Goal: Task Accomplishment & Management: Manage account settings

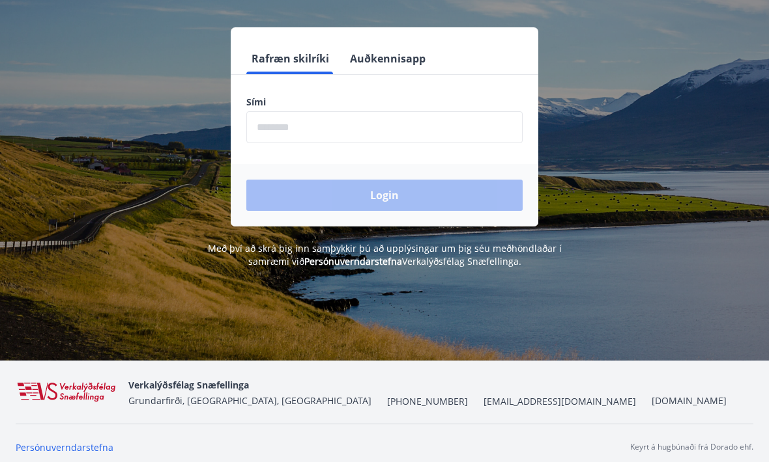
scroll to position [162, 0]
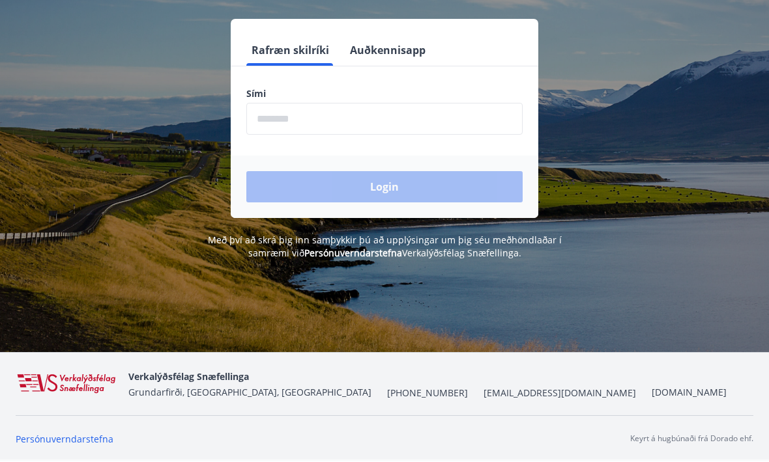
click at [447, 123] on input "phone" at bounding box center [384, 120] width 276 height 32
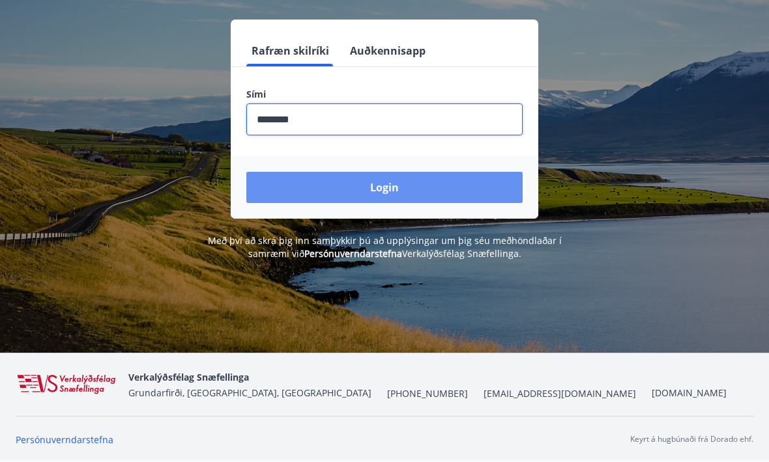
type input "********"
click at [473, 193] on button "Login" at bounding box center [384, 187] width 276 height 31
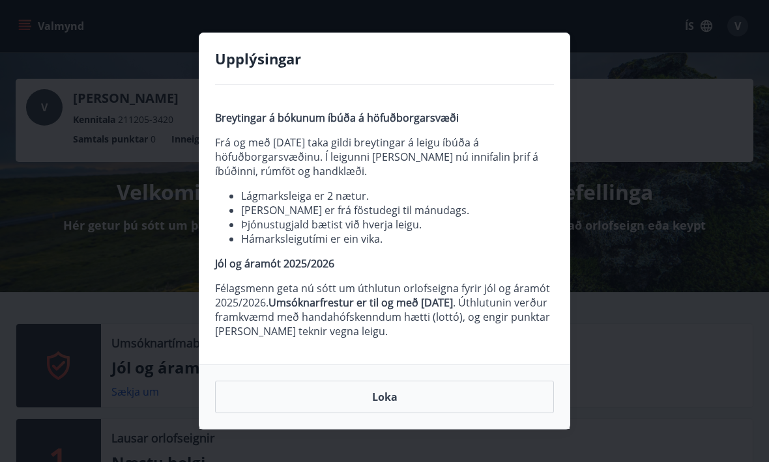
click at [459, 403] on button "Loka" at bounding box center [384, 397] width 339 height 33
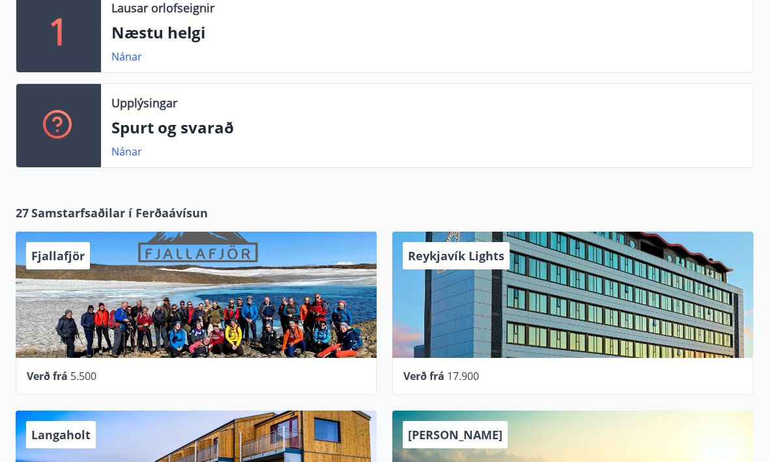
scroll to position [430, 0]
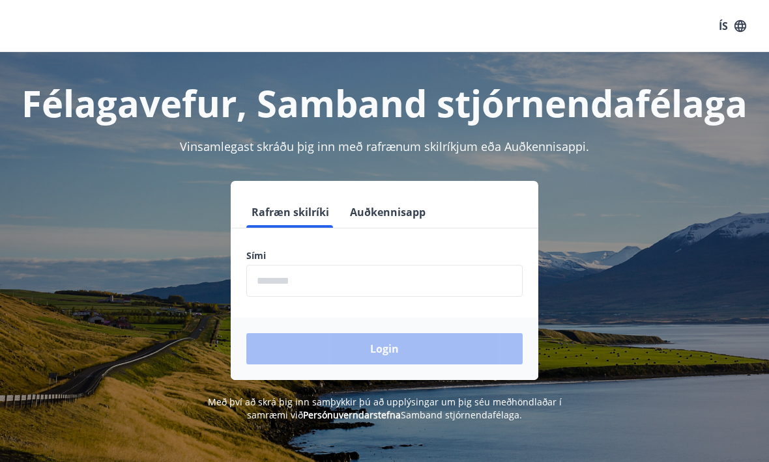
click at [478, 304] on form "Rafræn skilríki Auðkennisapp Sími ​ Login" at bounding box center [384, 289] width 307 height 184
click at [478, 276] on input "phone" at bounding box center [384, 281] width 276 height 32
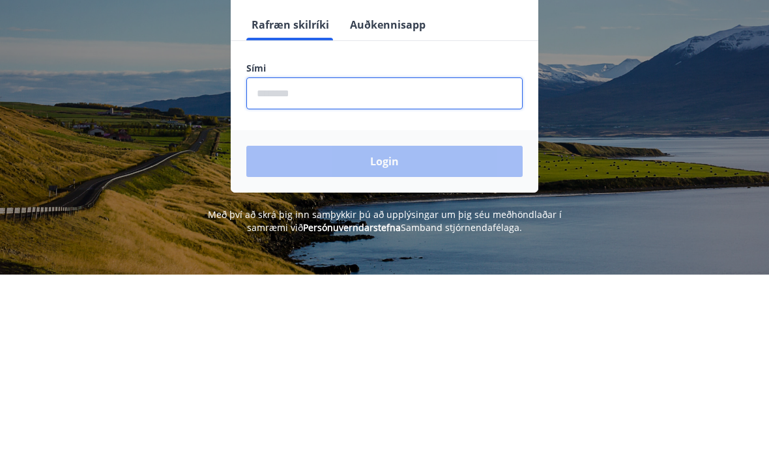
type input "*"
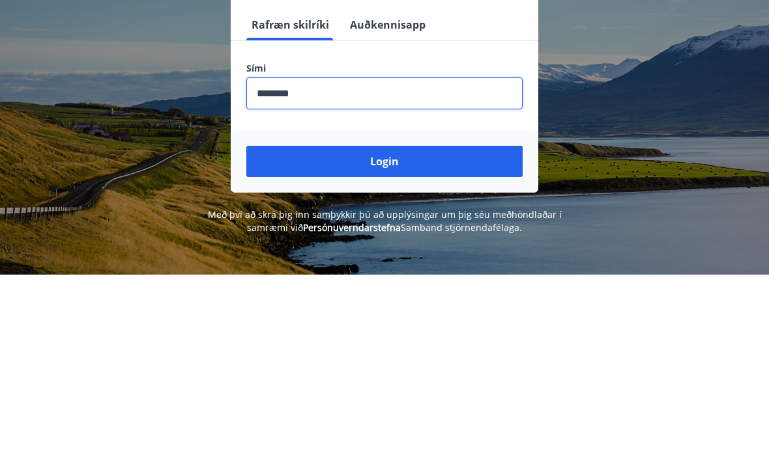
type input "********"
click at [453, 333] on button "Login" at bounding box center [384, 348] width 276 height 31
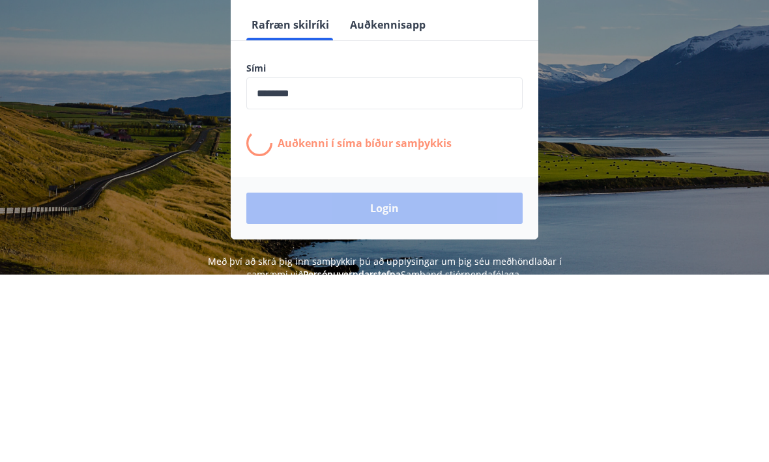
scroll to position [188, 0]
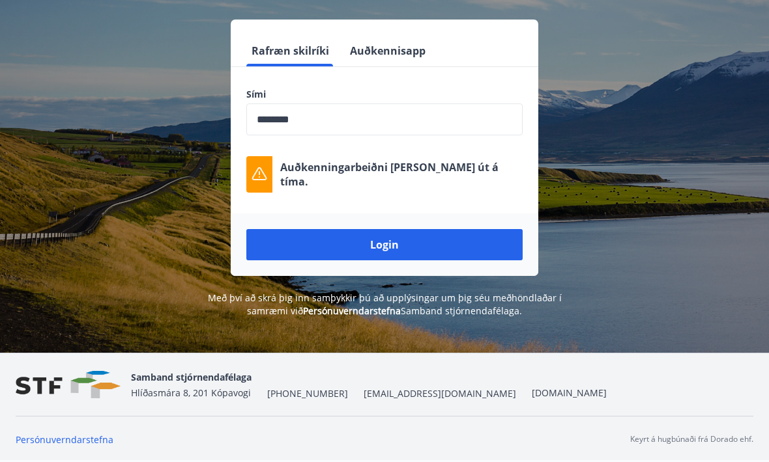
click at [262, 229] on button "Login" at bounding box center [384, 244] width 276 height 31
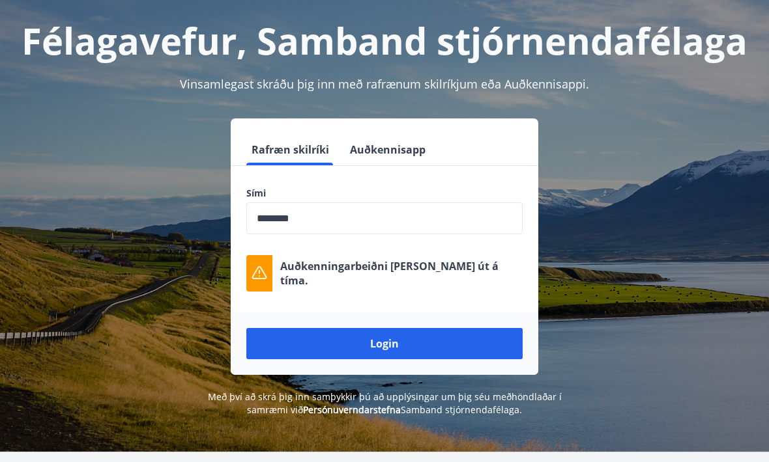
scroll to position [0, 0]
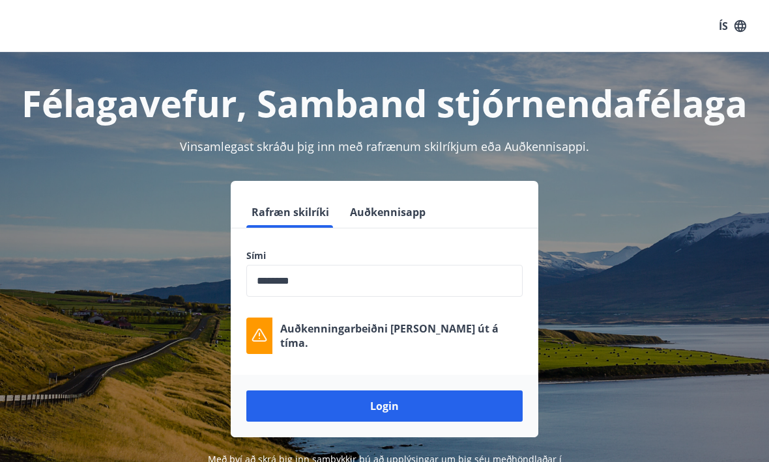
click at [285, 403] on button "Login" at bounding box center [384, 406] width 276 height 31
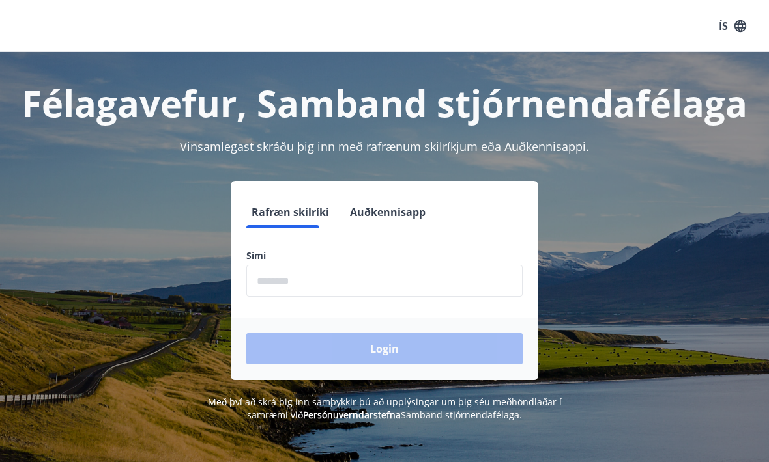
scroll to position [1, 0]
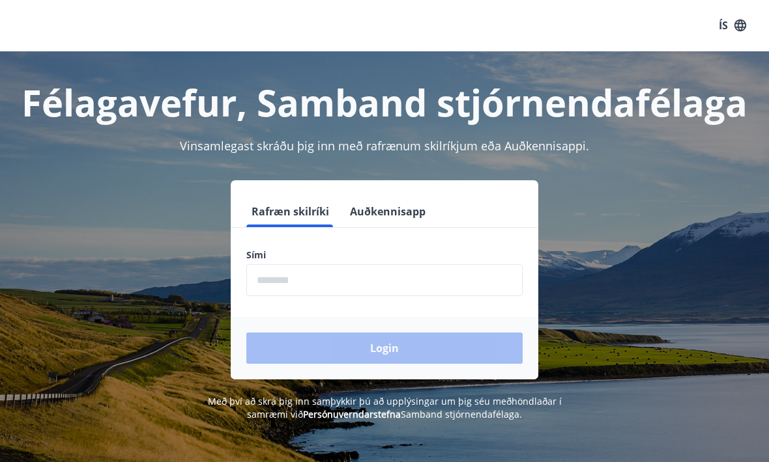
click at [511, 276] on input "phone" at bounding box center [384, 280] width 276 height 32
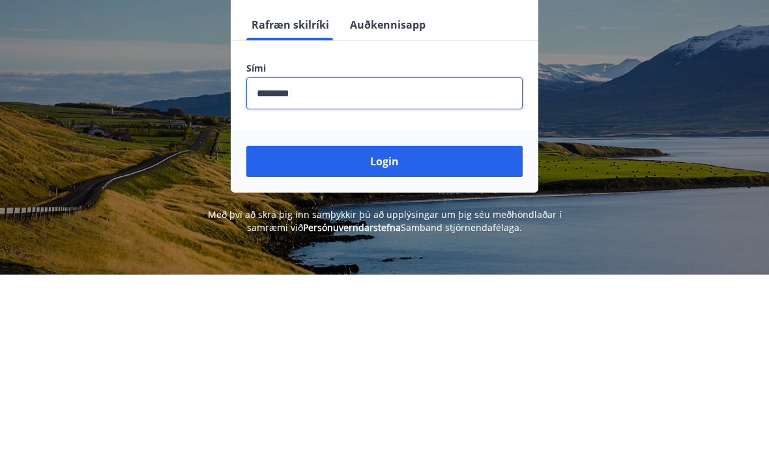
type input "********"
click at [494, 333] on button "Login" at bounding box center [384, 348] width 276 height 31
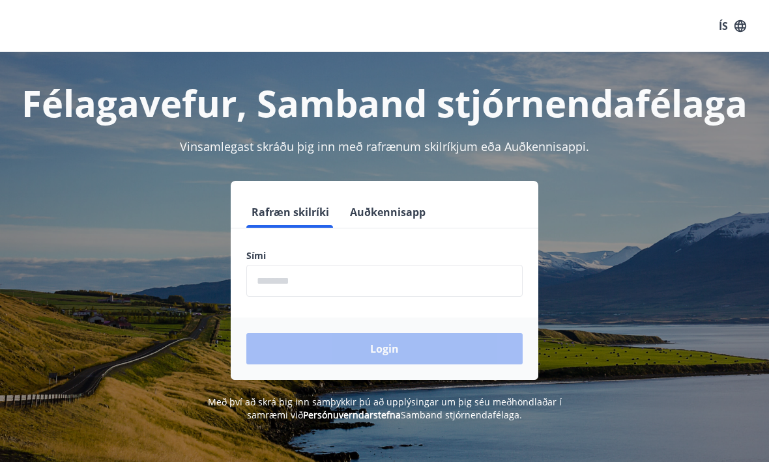
click at [454, 295] on input "phone" at bounding box center [384, 281] width 276 height 32
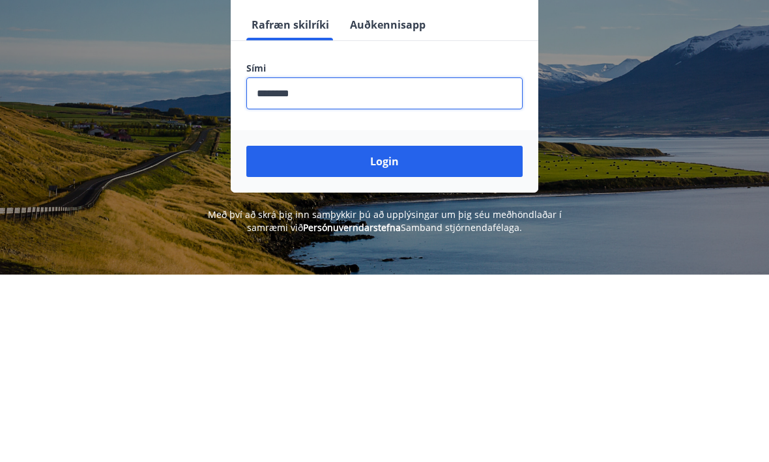
type input "********"
click at [486, 333] on button "Login" at bounding box center [384, 348] width 276 height 31
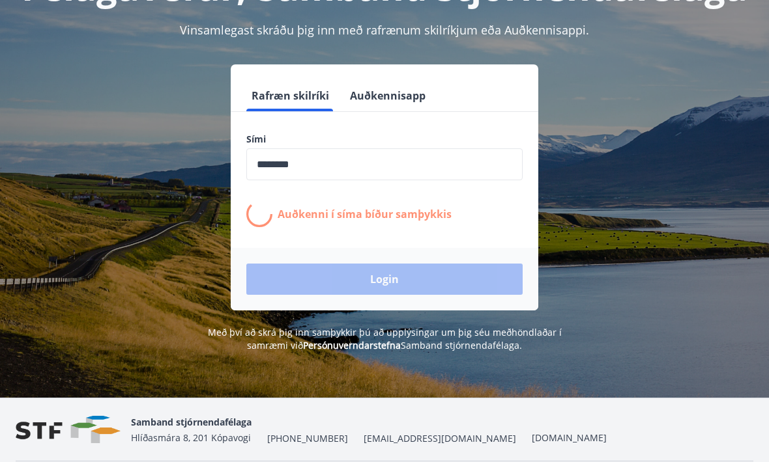
scroll to position [116, 0]
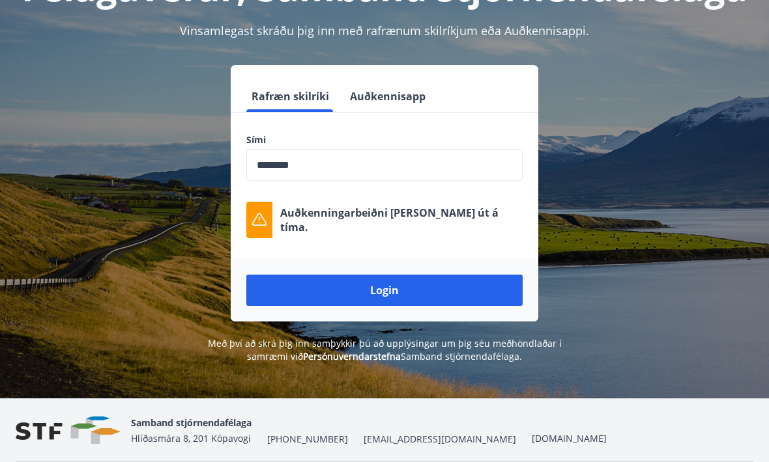
click at [421, 94] on button "Auðkennisapp" at bounding box center [388, 96] width 86 height 31
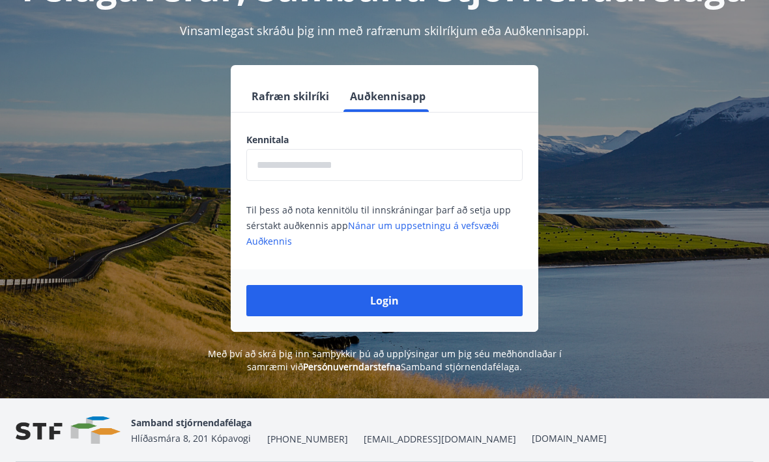
click at [309, 103] on button "Rafræn skilríki" at bounding box center [290, 96] width 88 height 31
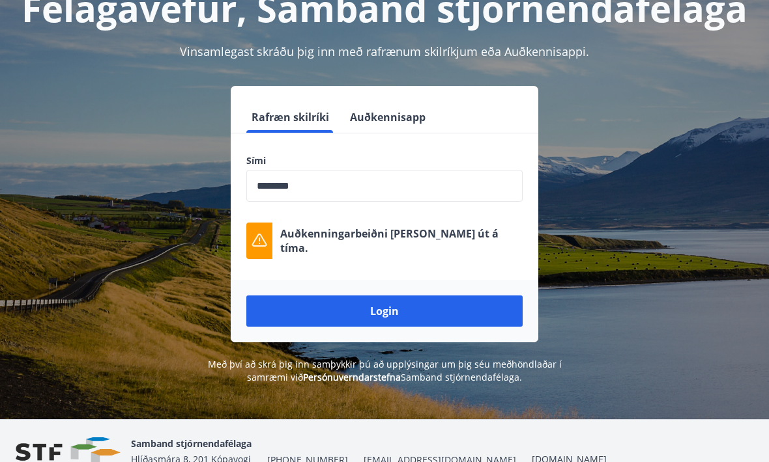
scroll to position [0, 0]
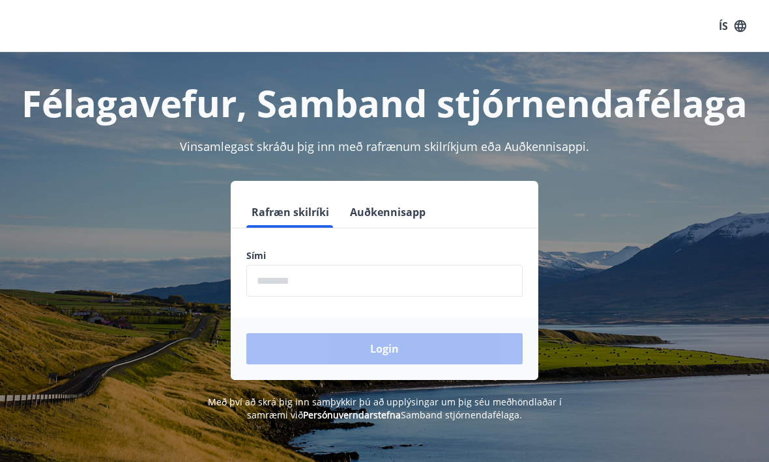
click at [484, 272] on input "phone" at bounding box center [384, 281] width 276 height 32
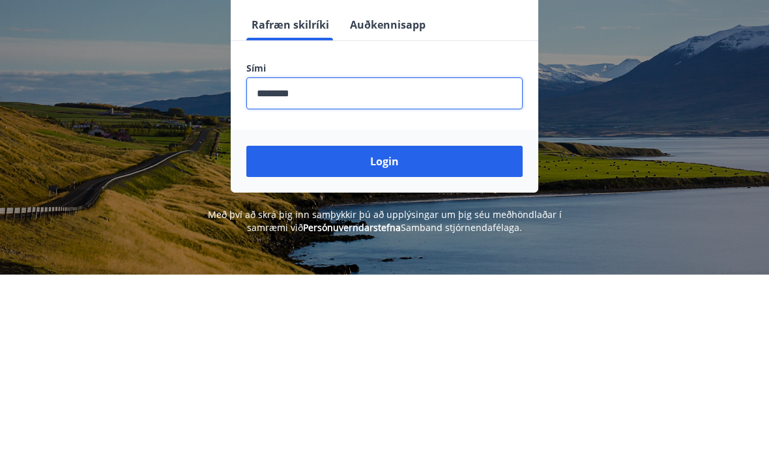
type input "********"
click at [492, 333] on button "Login" at bounding box center [384, 348] width 276 height 31
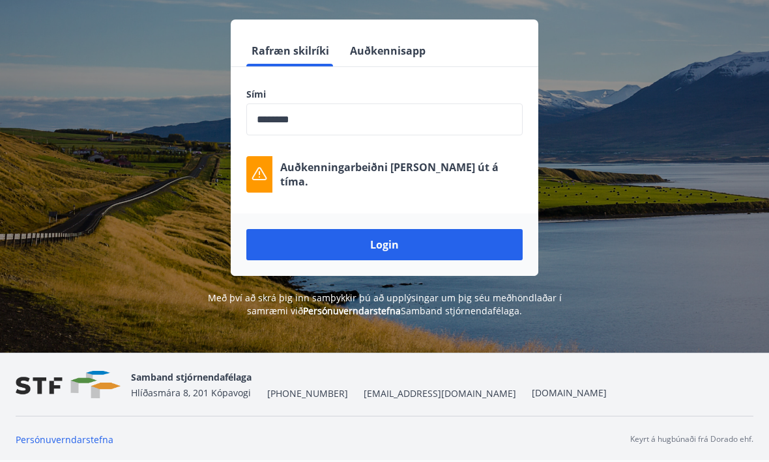
click at [265, 167] on icon at bounding box center [259, 173] width 15 height 13
click at [264, 167] on icon at bounding box center [259, 173] width 15 height 13
click at [264, 167] on icon at bounding box center [259, 175] width 16 height 16
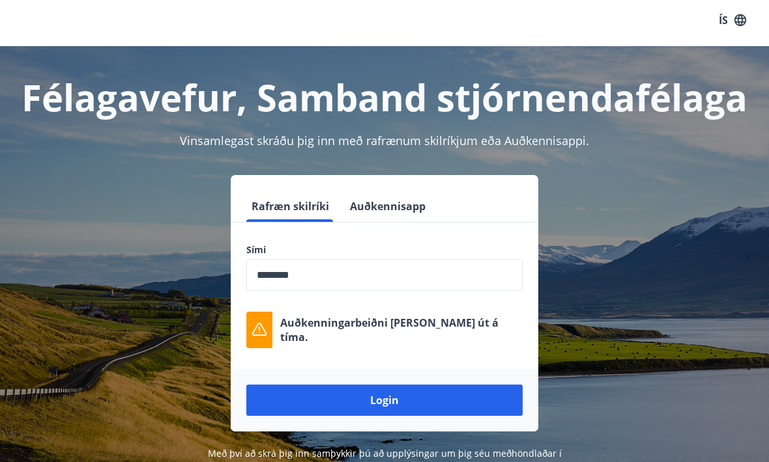
scroll to position [0, 0]
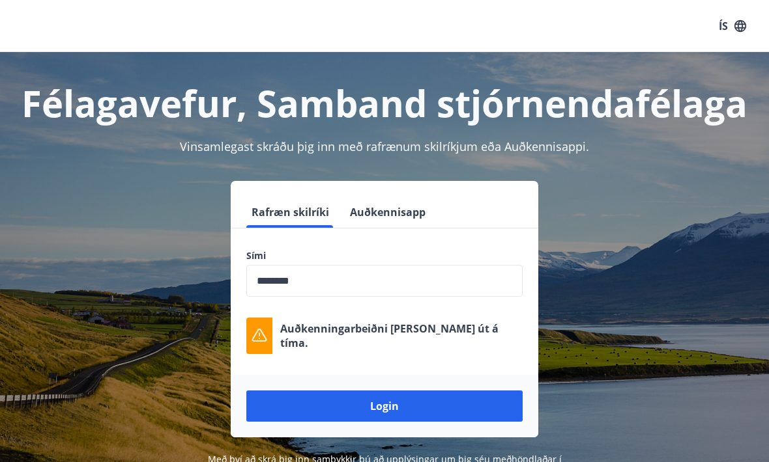
click at [424, 213] on button "Auðkennisapp" at bounding box center [388, 212] width 86 height 31
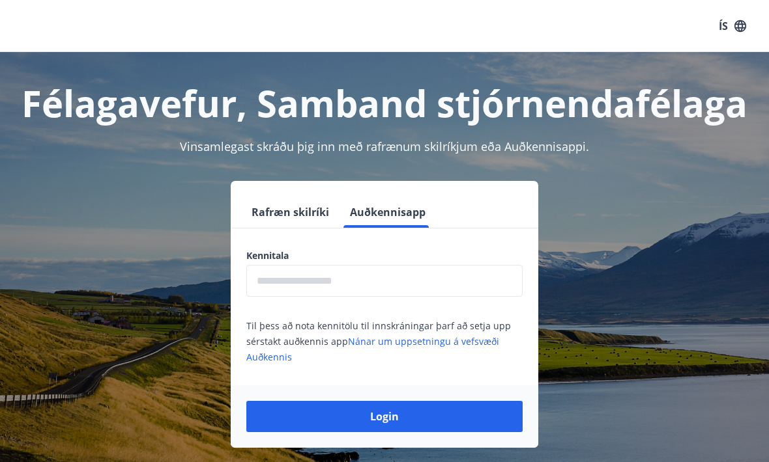
click at [465, 346] on link "Nánar um uppsetningu á vefsvæði Auðkennis" at bounding box center [372, 349] width 253 height 28
